Goal: Task Accomplishment & Management: Complete application form

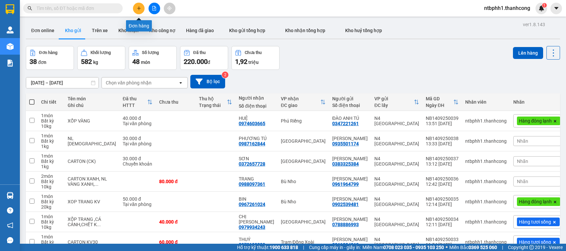
click at [142, 8] on button at bounding box center [139, 9] width 12 height 12
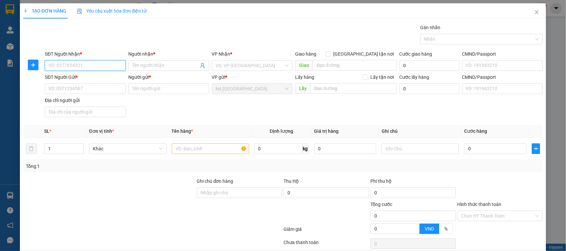
paste input "0866.065.254"
type input "0866.065.254"
click at [146, 61] on span at bounding box center [168, 65] width 81 height 11
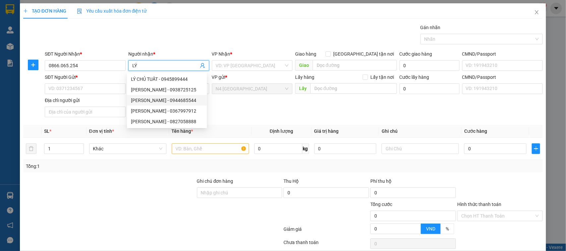
type input "LÝ"
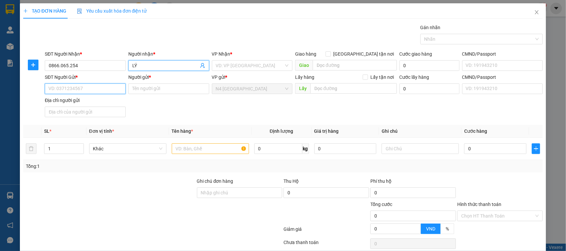
click at [82, 91] on input "SĐT Người Gửi *" at bounding box center [85, 89] width 81 height 11
paste input "0938.567.292"
type input "0938.567.292"
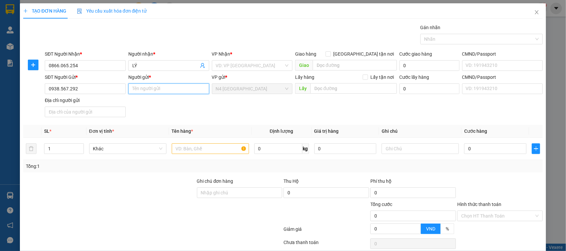
click at [170, 90] on input "Người gửi *" at bounding box center [168, 89] width 81 height 11
type input "[PERSON_NAME]"
click at [218, 148] on input "text" at bounding box center [210, 149] width 77 height 11
paste input "XOP TRANG KV"
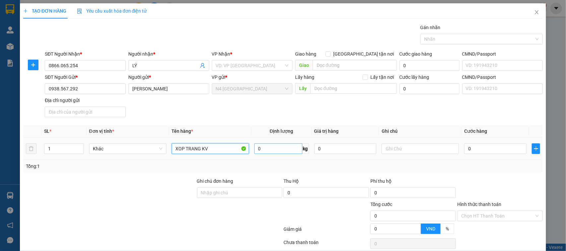
type input "XOP TRANG KV"
click at [261, 149] on input "0" at bounding box center [278, 149] width 48 height 11
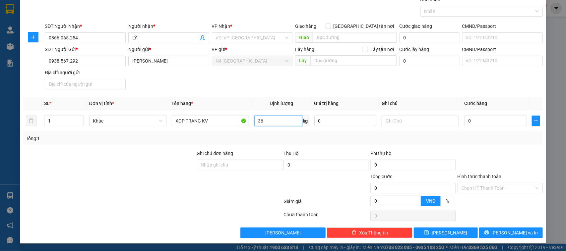
type input "36"
click at [469, 151] on div at bounding box center [500, 161] width 87 height 23
click at [334, 147] on div "Transit Pickup Surcharge Ids Transit Deliver Surcharge Ids Transit Deliver Surc…" at bounding box center [283, 117] width 520 height 242
click at [260, 132] on td "36 kg" at bounding box center [282, 121] width 60 height 22
click at [470, 192] on input "Hình thức thanh toán" at bounding box center [497, 188] width 73 height 10
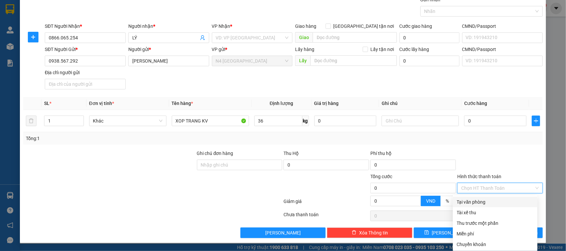
drag, startPoint x: 482, startPoint y: 204, endPoint x: 491, endPoint y: 169, distance: 35.9
click at [491, 170] on div "Transit Pickup Surcharge Ids Transit Deliver Surcharge Ids Transit Deliver Surc…" at bounding box center [283, 117] width 520 height 242
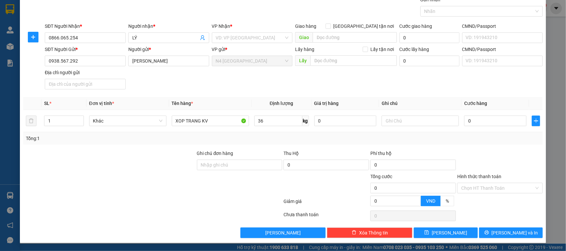
click at [481, 158] on div at bounding box center [500, 161] width 87 height 23
click at [457, 235] on button "[PERSON_NAME]" at bounding box center [446, 233] width 64 height 11
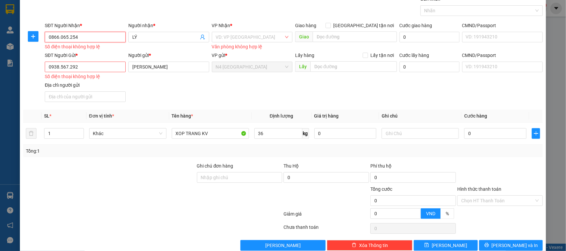
click at [67, 37] on input "0866.065.254" at bounding box center [85, 37] width 81 height 11
click at [60, 38] on input "0866.06.254" at bounding box center [85, 37] width 81 height 11
type input "086606.254"
click at [69, 68] on input "0938.567.292" at bounding box center [85, 67] width 81 height 11
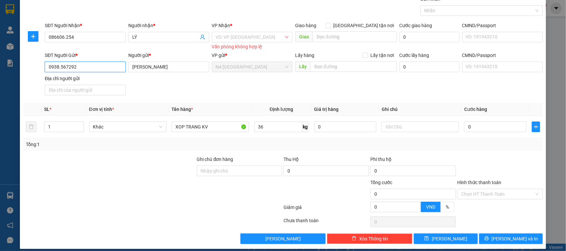
click at [60, 69] on input "0938.567292" at bounding box center [85, 67] width 81 height 11
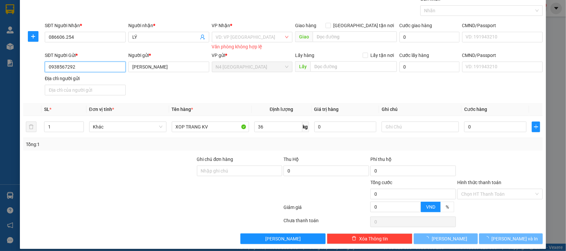
scroll to position [35, 0]
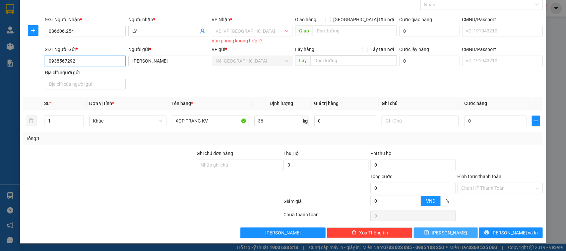
type input "0938567292"
click at [455, 231] on button "[PERSON_NAME]" at bounding box center [446, 233] width 64 height 11
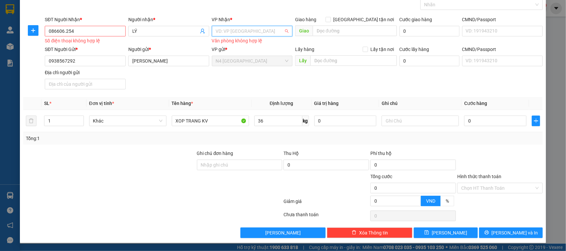
click at [222, 27] on input "search" at bounding box center [250, 31] width 68 height 10
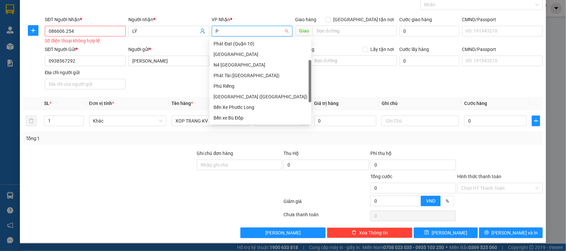
scroll to position [11, 0]
type input "PHU"
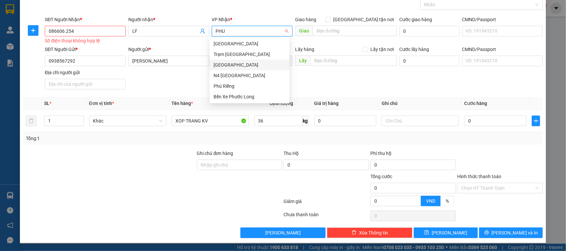
click at [236, 66] on div "[GEOGRAPHIC_DATA]" at bounding box center [250, 64] width 72 height 7
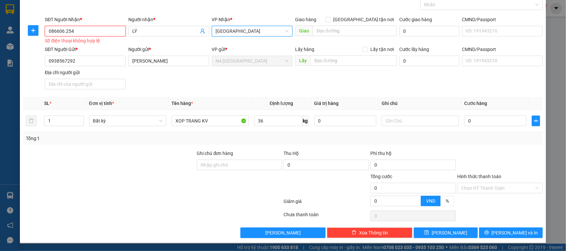
click at [64, 32] on input "086606.254" at bounding box center [85, 31] width 81 height 11
type input "08660.254"
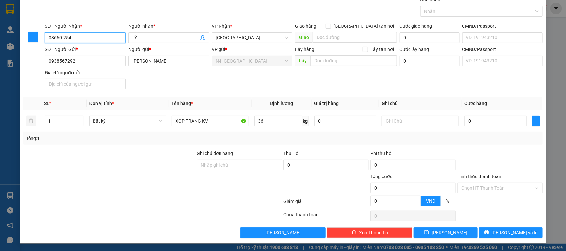
scroll to position [29, 0]
click at [61, 40] on input "08660.254" at bounding box center [85, 37] width 81 height 11
paste input "0866.065.254"
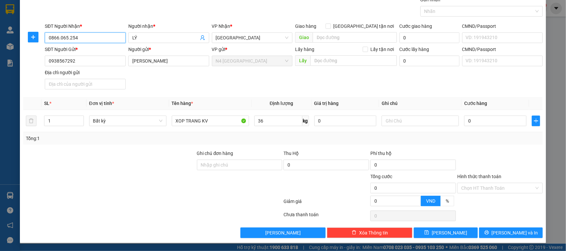
click at [67, 39] on input "0866.065.254" at bounding box center [85, 37] width 81 height 11
click at [60, 40] on input "0866.065254" at bounding box center [85, 37] width 81 height 11
type input "0866065254"
click at [424, 230] on button "[PERSON_NAME]" at bounding box center [446, 233] width 64 height 11
click at [452, 229] on button "[PERSON_NAME]" at bounding box center [446, 233] width 64 height 11
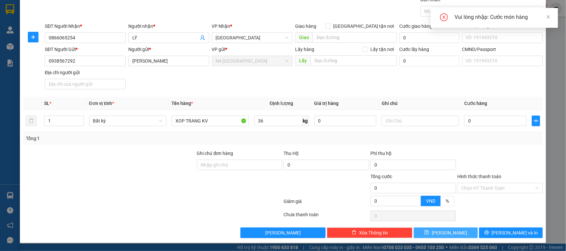
scroll to position [0, 0]
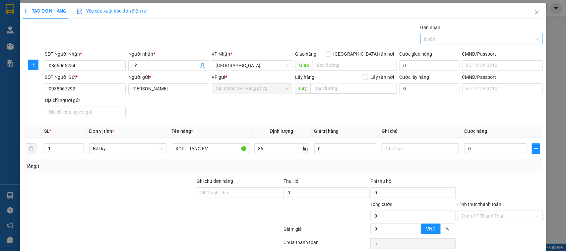
click at [464, 40] on div at bounding box center [478, 39] width 113 height 8
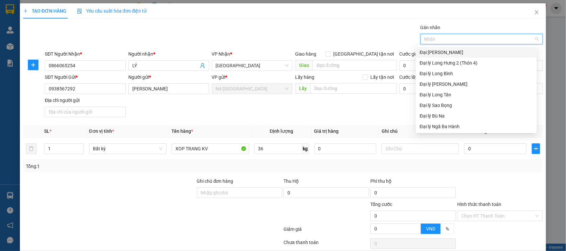
type input "D"
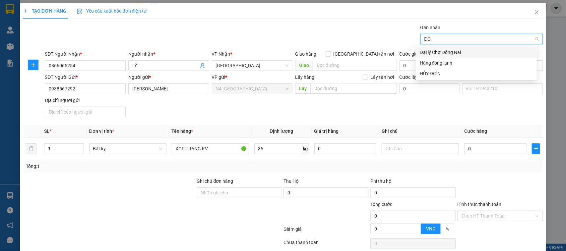
type input "Đ"
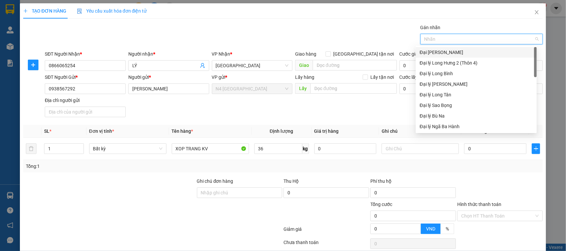
type input "D"
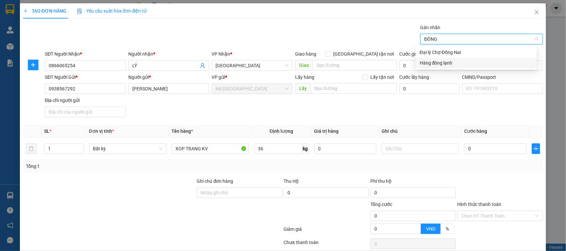
type input "ĐÔNG L"
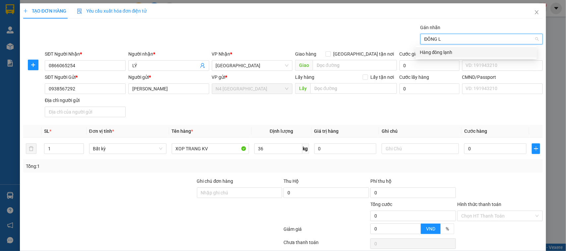
click at [464, 57] on div "Hàng đông lạnh" at bounding box center [476, 52] width 121 height 11
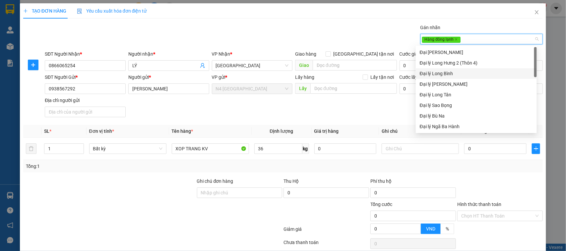
click at [395, 40] on div "Gói vận chuyển * Tiêu chuẩn Gán nhãn Hàng đông lạnh" at bounding box center [293, 35] width 501 height 23
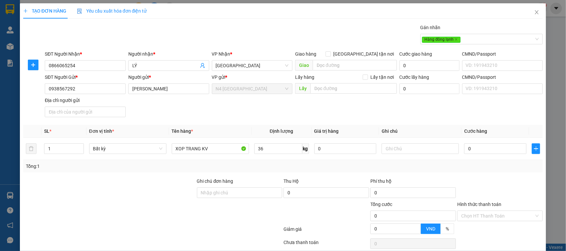
scroll to position [29, 0]
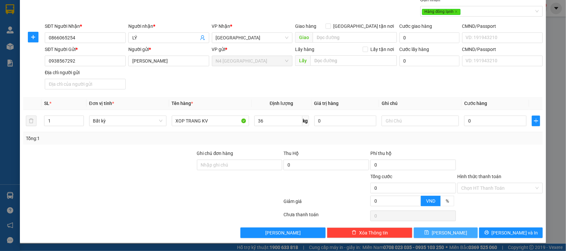
click at [461, 228] on button "[PERSON_NAME]" at bounding box center [446, 233] width 64 height 11
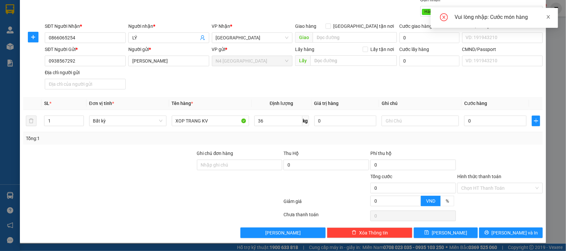
click at [550, 15] on icon "close" at bounding box center [548, 17] width 5 height 5
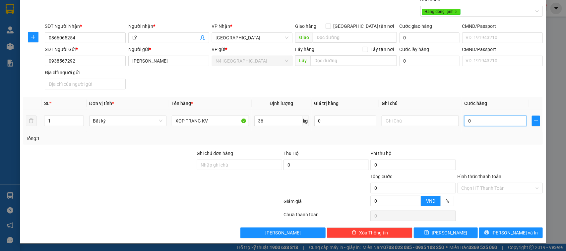
click at [491, 123] on input "0" at bounding box center [495, 121] width 62 height 11
type input "3"
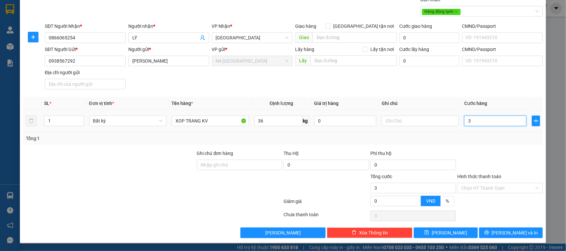
type input "0"
type input "06"
type input "6"
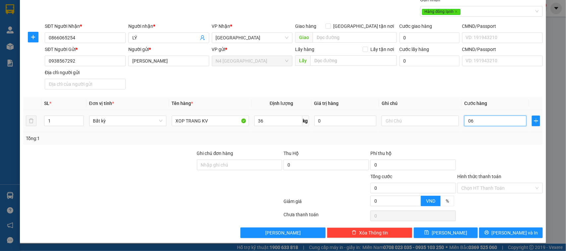
type input "6"
type input "060"
type input "60"
type input "06"
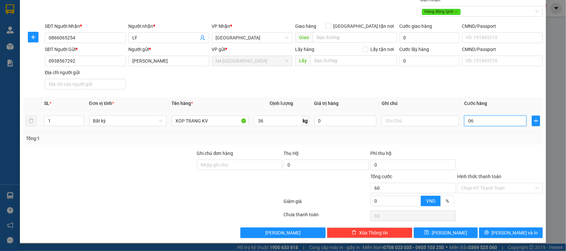
type input "6"
type input "0"
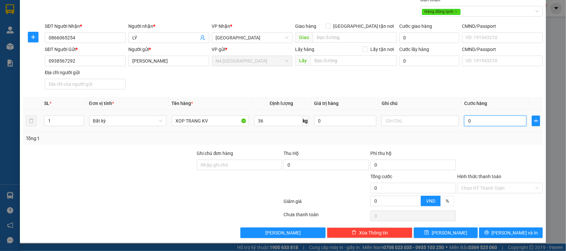
click at [491, 123] on input "0" at bounding box center [495, 121] width 62 height 11
type input "6"
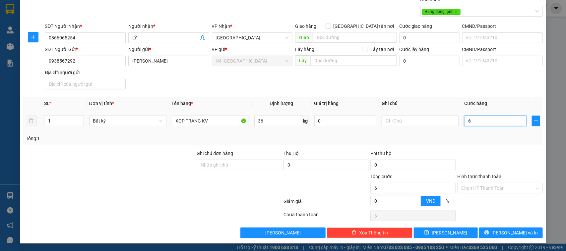
type input "60"
type input "600"
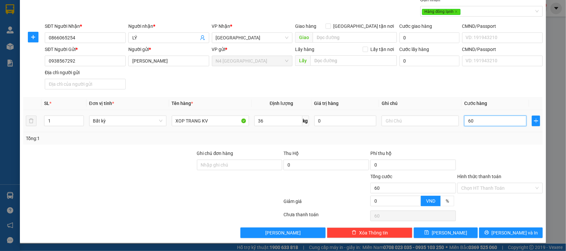
type input "600"
type input "6.000"
type input "60.000"
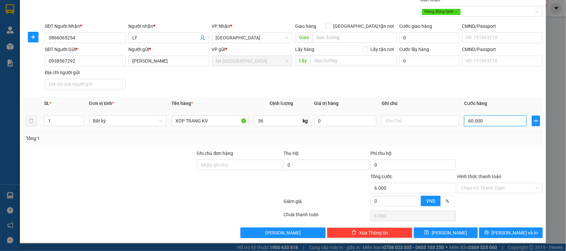
type input "60.000"
click at [456, 240] on div "TẠO ĐƠN HÀNG Yêu cầu xuất hóa đơn điện tử Transit Pickup Surcharge Ids Transit …" at bounding box center [283, 109] width 526 height 268
click at [456, 236] on button "[PERSON_NAME]" at bounding box center [446, 233] width 64 height 11
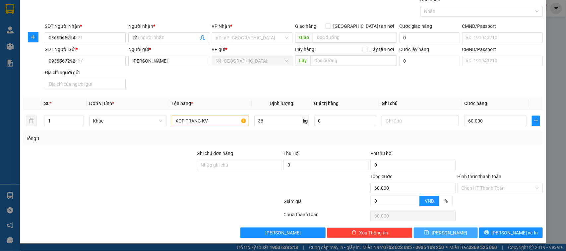
type input "0"
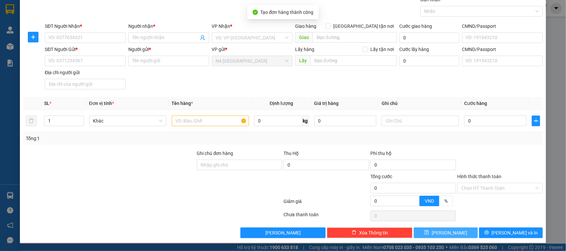
scroll to position [0, 0]
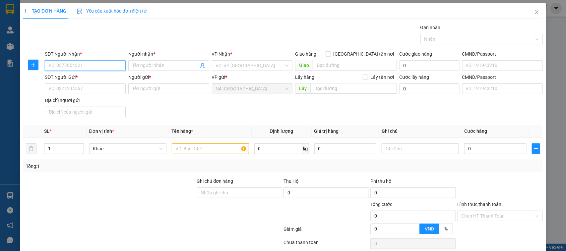
click at [99, 66] on input "SĐT Người Nhận *" at bounding box center [85, 65] width 81 height 11
paste input "0979.727402"
click at [60, 68] on input "0979.727402" at bounding box center [85, 65] width 81 height 11
type input "0979727402"
click at [104, 87] on input "SĐT Người Gửi *" at bounding box center [85, 89] width 81 height 11
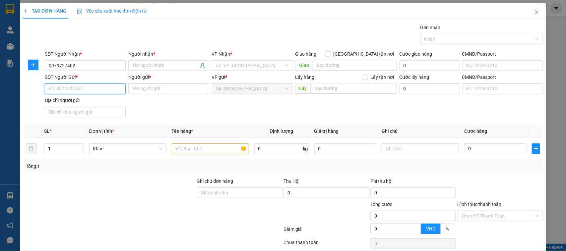
paste input "0968.014.081"
type input "0968.014.081"
click at [158, 65] on input "Người nhận *" at bounding box center [165, 65] width 66 height 7
type input "TIẾN"
click at [176, 9] on div "TẠO ĐƠN HÀNG Yêu cầu xuất hóa đơn điện tử" at bounding box center [283, 10] width 520 height 15
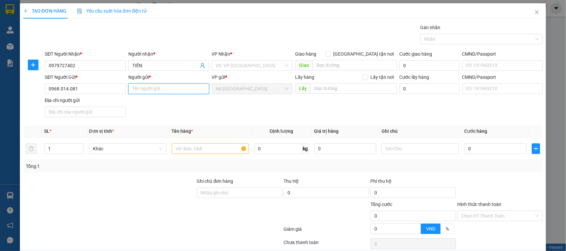
click at [192, 86] on input "Người gửi *" at bounding box center [168, 89] width 81 height 11
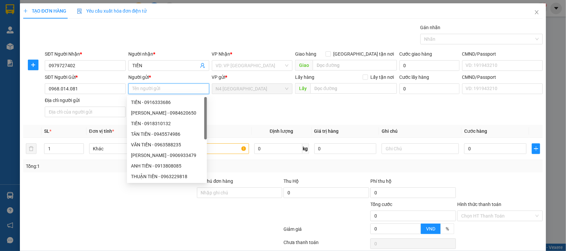
paste input "[PERSON_NAME]"
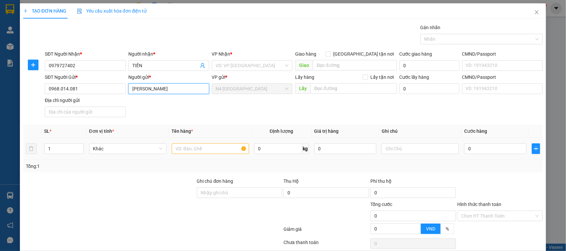
type input "[PERSON_NAME]"
click at [182, 150] on input "text" at bounding box center [210, 149] width 77 height 11
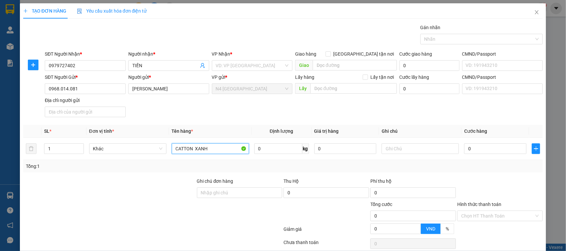
type input "CATTON XANH"
click at [279, 148] on input "0" at bounding box center [278, 149] width 48 height 11
type input "30"
click at [373, 103] on div "SĐT Người Gửi * 0968.014.081 Người gửi * [PERSON_NAME] VP gửi * N4 [GEOGRAPHIC_…" at bounding box center [293, 97] width 501 height 46
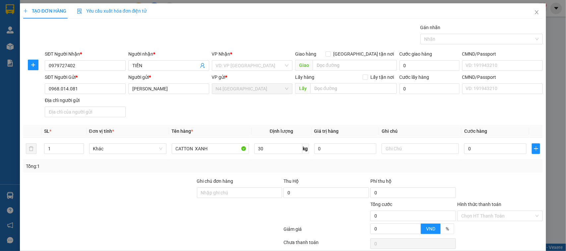
click at [410, 173] on div "Tổng: 1" at bounding box center [283, 166] width 520 height 13
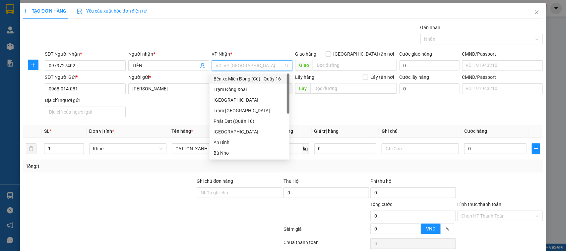
click at [220, 66] on input "search" at bounding box center [250, 66] width 68 height 10
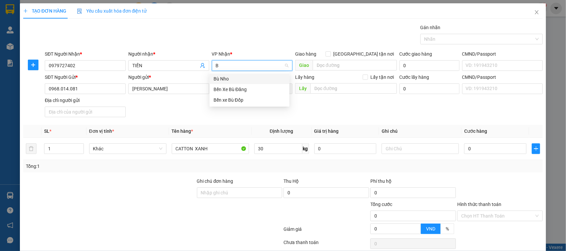
type input "BÙ"
click at [256, 89] on div "Bến Xe Bù Đăng" at bounding box center [250, 89] width 72 height 7
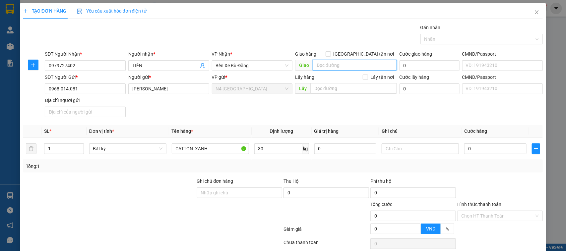
click at [328, 66] on input "search" at bounding box center [355, 65] width 84 height 11
type input "D"
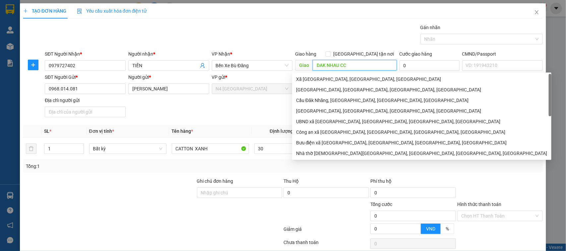
type input "DAK NHAU CC"
click at [351, 28] on div "Gói vận chuyển * Tiêu chuẩn Gán nhãn Nhãn" at bounding box center [293, 35] width 501 height 23
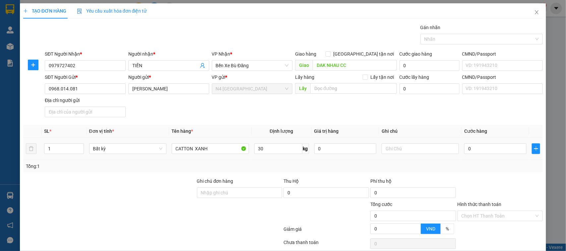
click at [483, 158] on td "0" at bounding box center [495, 149] width 68 height 22
click at [477, 158] on td "0" at bounding box center [495, 149] width 68 height 22
click at [477, 153] on input "0" at bounding box center [495, 149] width 62 height 11
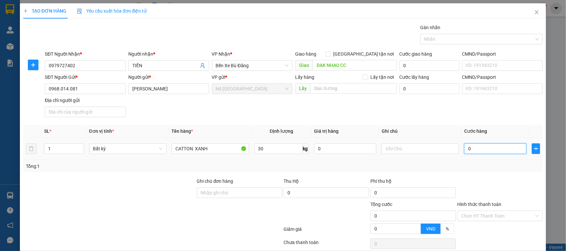
type input "6"
type input "60"
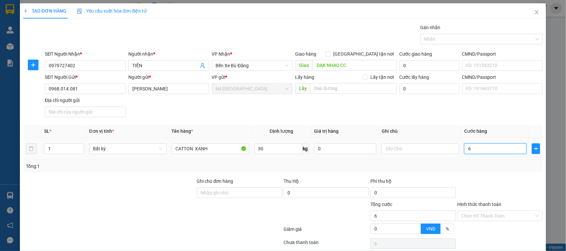
type input "60"
type input "600"
type input "6.000"
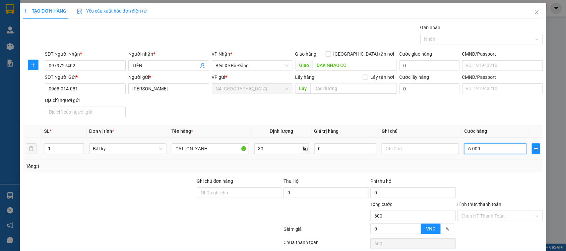
type input "6.000"
type input "60.000"
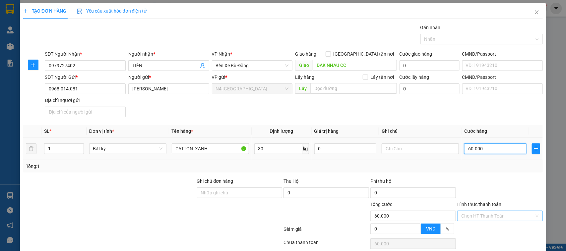
scroll to position [29, 0]
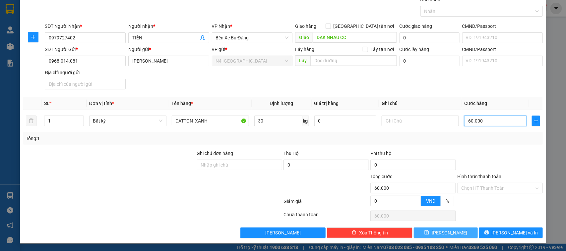
type input "60.000"
click at [450, 236] on button "[PERSON_NAME]" at bounding box center [446, 233] width 64 height 11
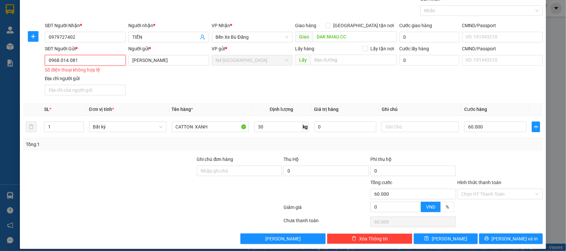
click at [68, 63] on input "0968.014.081" at bounding box center [85, 60] width 81 height 11
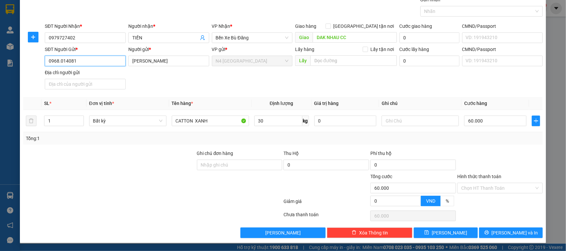
click at [59, 61] on input "0968.014081" at bounding box center [85, 61] width 81 height 11
click at [56, 61] on input "096.014081" at bounding box center [85, 61] width 81 height 11
click at [56, 61] on input "09.014081" at bounding box center [85, 61] width 81 height 11
click at [55, 62] on input "09.014081" at bounding box center [85, 61] width 81 height 11
type input "0979014081"
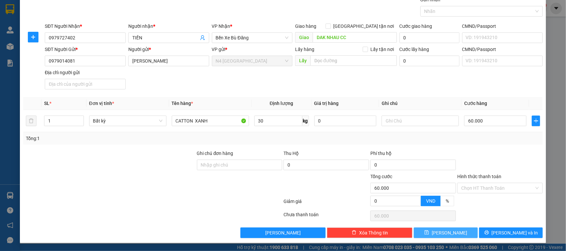
click at [429, 231] on icon "save" at bounding box center [426, 232] width 5 height 5
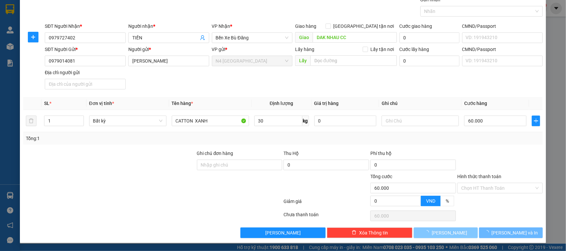
type input "0"
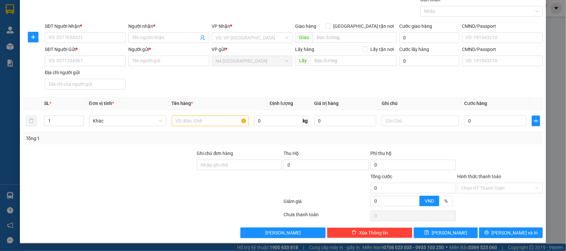
drag, startPoint x: 437, startPoint y: 231, endPoint x: 317, endPoint y: 101, distance: 176.7
click at [317, 101] on span "Giá trị hàng" at bounding box center [326, 103] width 25 height 5
click at [99, 32] on input "SĐT Người Nhận *" at bounding box center [85, 37] width 81 height 11
paste input "0393.426.445"
type input "0393.426.445"
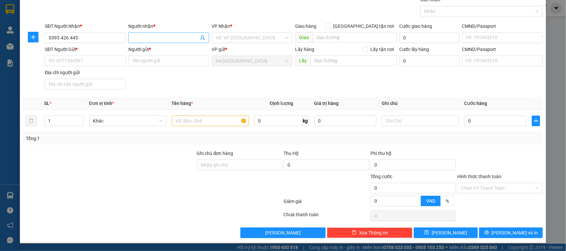
click at [166, 36] on input "Người nhận *" at bounding box center [165, 37] width 66 height 7
type input "KHÁNH"
click at [112, 63] on input "SĐT Người Gửi *" at bounding box center [85, 61] width 81 height 11
paste input "0797936620"
type input "0797936620"
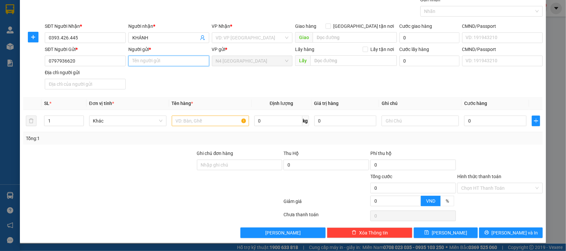
click at [161, 63] on input "Người gửi *" at bounding box center [168, 61] width 81 height 11
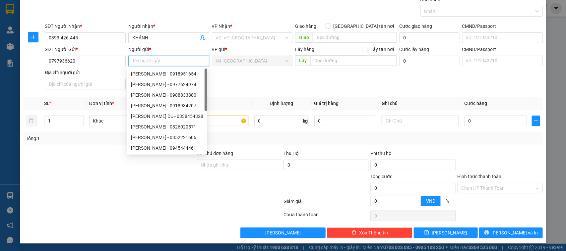
paste input "[PERSON_NAME]"
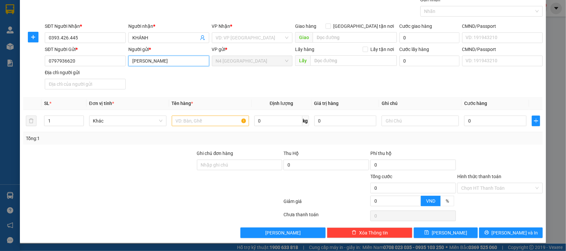
type input "[PERSON_NAME]"
click at [220, 121] on input "text" at bounding box center [210, 121] width 77 height 11
paste input "BAO XANH DAY TRANG , CATTON KV"
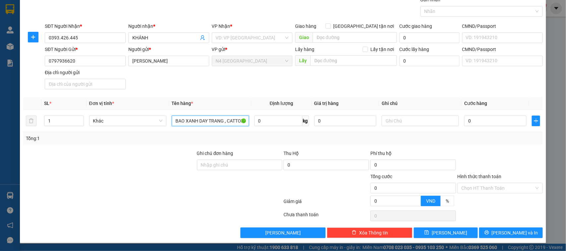
scroll to position [0, 9]
type input "BAO XANH DAY TRANG , CATTON KV"
click at [225, 35] on input "search" at bounding box center [250, 38] width 68 height 10
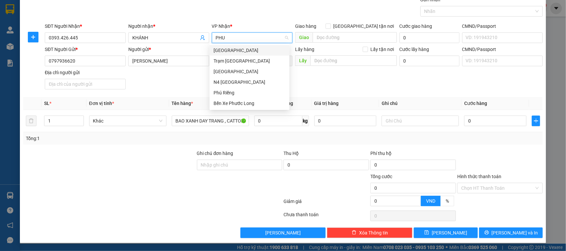
type input "PHUO"
drag, startPoint x: 242, startPoint y: 61, endPoint x: 249, endPoint y: 48, distance: 15.0
click at [249, 48] on div "Phước Bình Trạm [GEOGRAPHIC_DATA] N4 [GEOGRAPHIC_DATA] [GEOGRAPHIC_DATA]" at bounding box center [250, 66] width 80 height 42
click at [249, 48] on div "[GEOGRAPHIC_DATA]" at bounding box center [250, 50] width 72 height 7
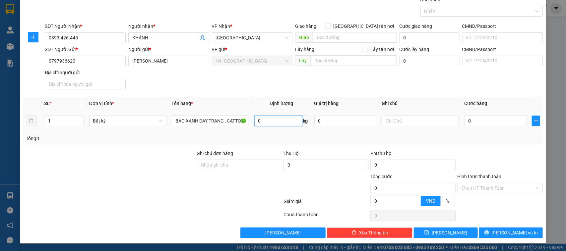
click at [276, 121] on input "0" at bounding box center [278, 121] width 48 height 11
type input "2"
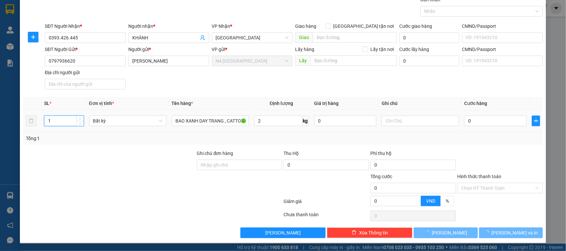
click at [60, 123] on input "1" at bounding box center [63, 121] width 39 height 10
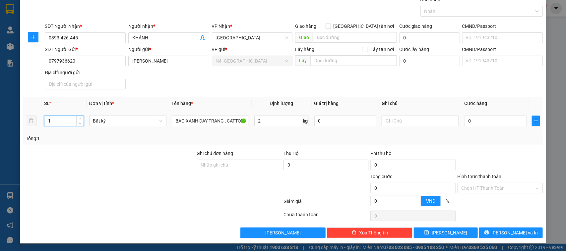
type input "40.000"
type input "1"
type input "3"
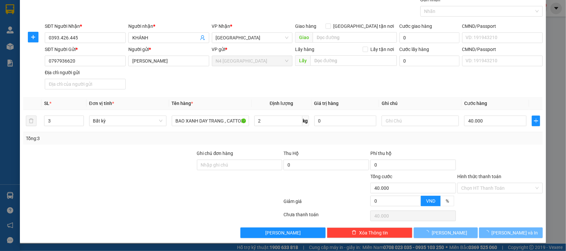
click at [194, 94] on div "Transit Pickup Surcharge Ids Transit Deliver Surcharge Ids Transit Deliver Surc…" at bounding box center [283, 117] width 520 height 242
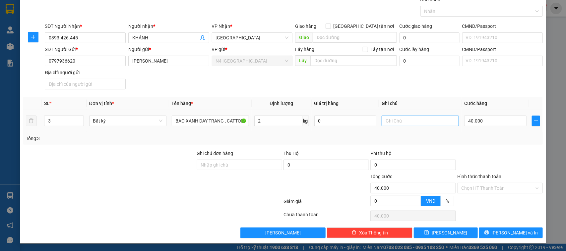
type input "120.000"
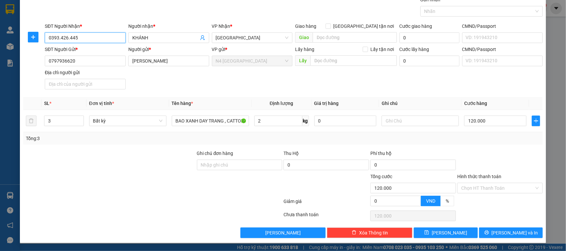
click at [60, 40] on input "0393.426.445" at bounding box center [85, 37] width 81 height 11
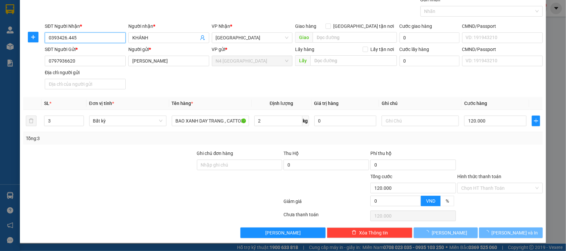
click at [67, 39] on input "0393426.445" at bounding box center [85, 37] width 81 height 11
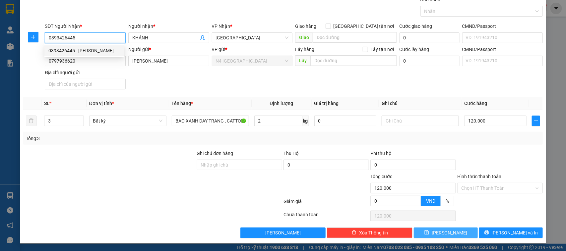
type input "0393426445"
click at [424, 229] on button "[PERSON_NAME]" at bounding box center [446, 233] width 64 height 11
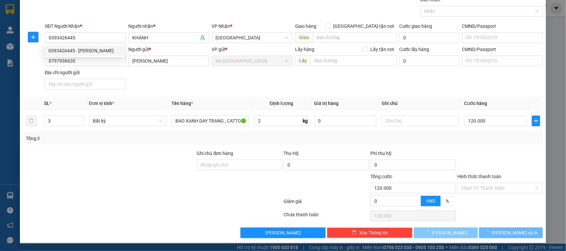
type input "1"
type input "0"
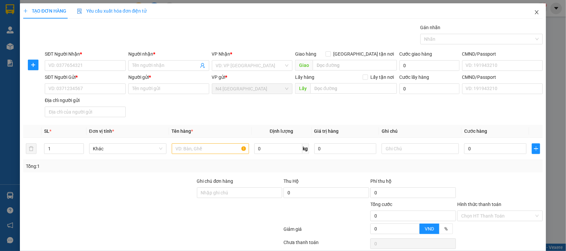
click at [534, 14] on span "Close" at bounding box center [536, 12] width 19 height 19
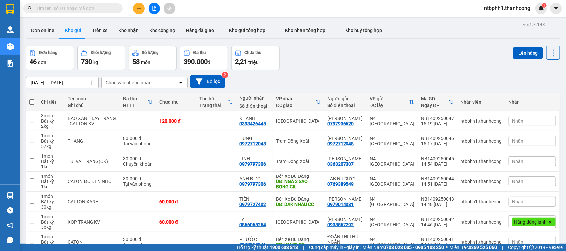
click at [143, 5] on button at bounding box center [139, 9] width 12 height 12
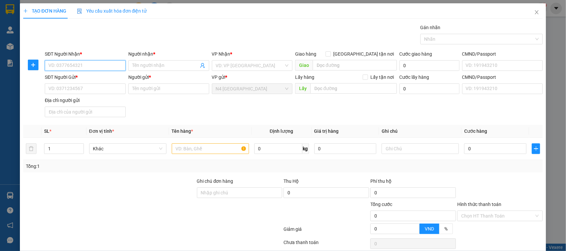
paste input "0933331905"
type input "0933331905"
click at [170, 66] on input "Người nhận *" at bounding box center [165, 65] width 66 height 7
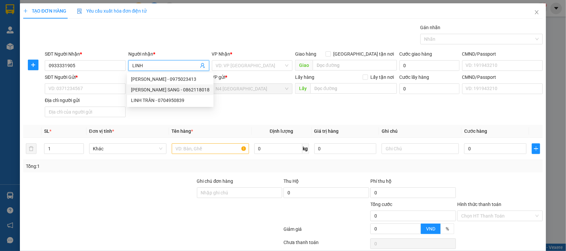
type input "LINH"
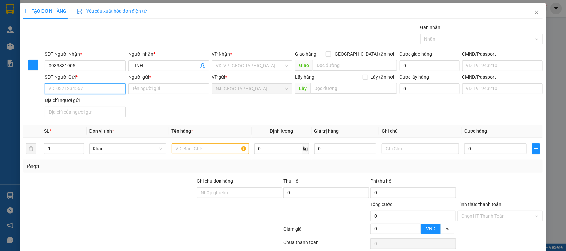
click at [104, 87] on input "SĐT Người Gửi *" at bounding box center [85, 89] width 81 height 11
paste input "0785222258"
type input "0785222258"
click at [172, 90] on input "Người gửi *" at bounding box center [168, 89] width 81 height 11
type input "[PERSON_NAME]"
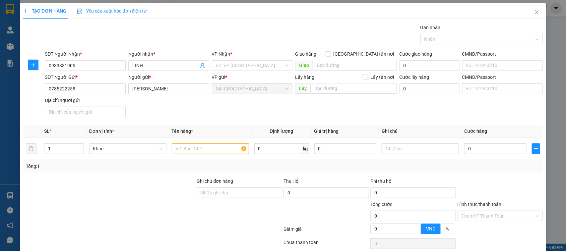
click at [243, 119] on div "SĐT Người Gửi * 0785222258 Người gửi * LƯƠNG THÀNH [PERSON_NAME] gửi * N4 [GEOG…" at bounding box center [293, 97] width 501 height 46
click at [225, 150] on input "text" at bounding box center [210, 149] width 77 height 11
paste input "CAY DAI NL ( CK )"
type input "CAY DAI NL ( CK )"
click at [229, 62] on input "search" at bounding box center [250, 66] width 68 height 10
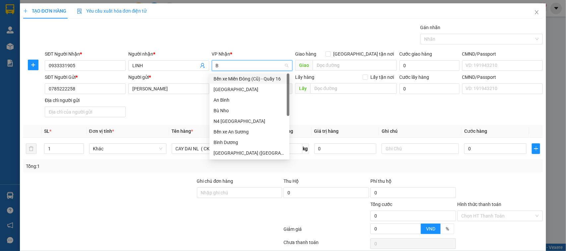
type input "BU"
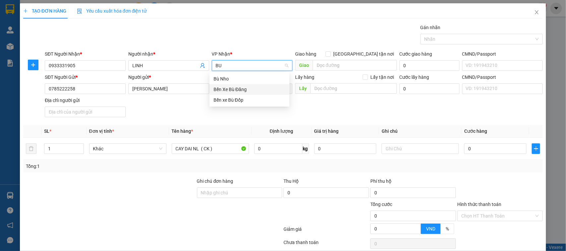
click at [246, 89] on div "Bến Xe Bù Đăng" at bounding box center [250, 89] width 72 height 7
click at [340, 67] on input "search" at bounding box center [355, 65] width 84 height 11
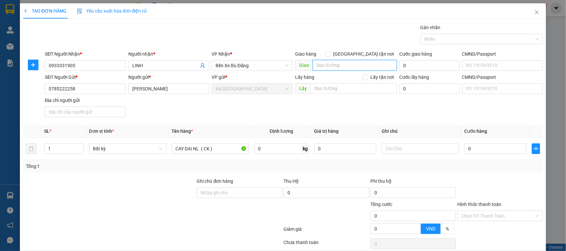
click at [329, 67] on input "search" at bounding box center [355, 65] width 84 height 11
paste input "ĐỨC LIÊU CR"
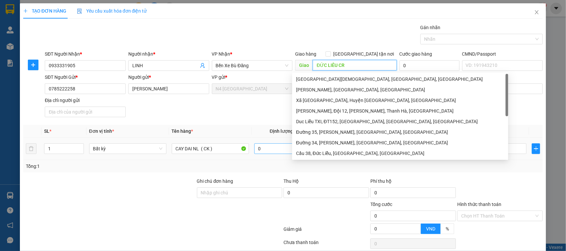
type input "ĐỨC LIÊU CR"
click at [264, 149] on input "0" at bounding box center [278, 149] width 48 height 11
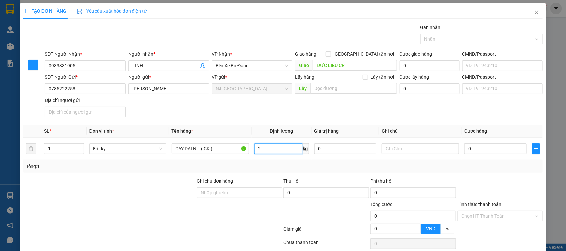
type input "2"
click at [289, 114] on div "SĐT Người Gửi * 0785222258 Người gửi * LƯƠNG THÀNH LƯU VP gửi * N4 [GEOGRAPHIC_…" at bounding box center [293, 97] width 501 height 46
type input "40.000"
click at [490, 216] on input "Hình thức thanh toán" at bounding box center [497, 216] width 73 height 10
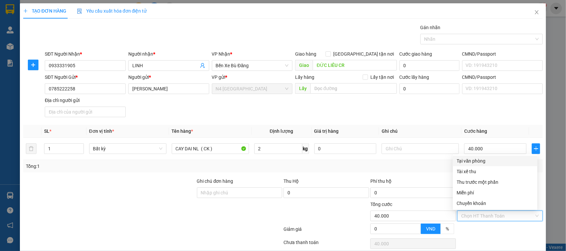
click at [495, 161] on div "Tại văn phòng" at bounding box center [495, 160] width 77 height 7
type input "0"
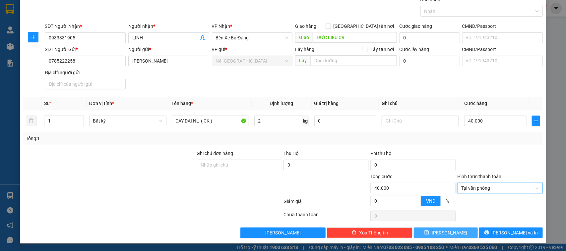
click at [430, 231] on button "[PERSON_NAME]" at bounding box center [446, 233] width 64 height 11
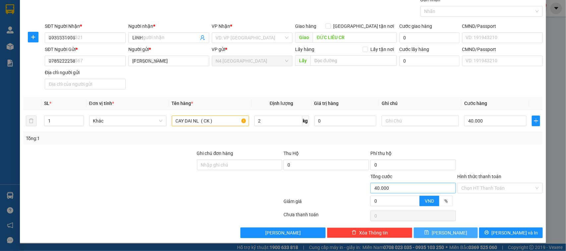
type input "0"
